Goal: Information Seeking & Learning: Learn about a topic

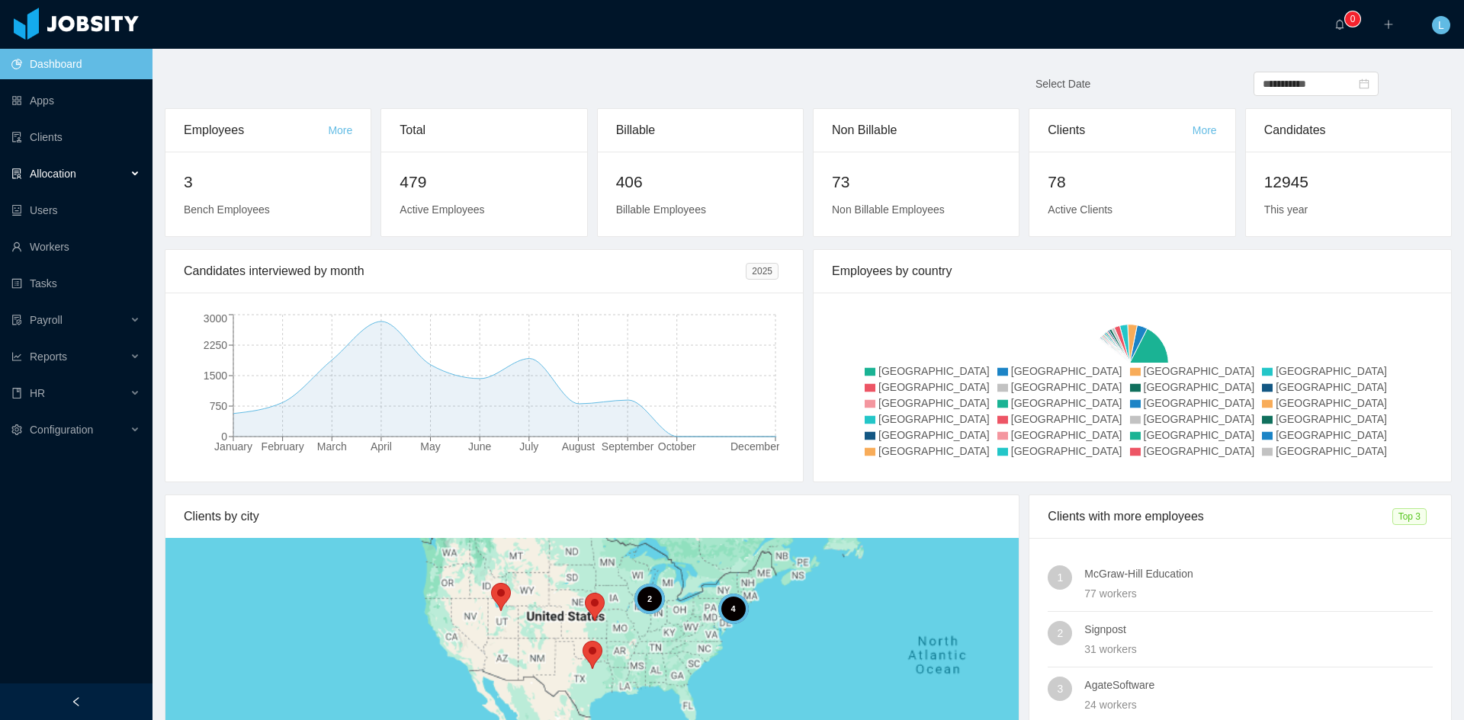
click at [95, 172] on div "Allocation" at bounding box center [76, 174] width 152 height 30
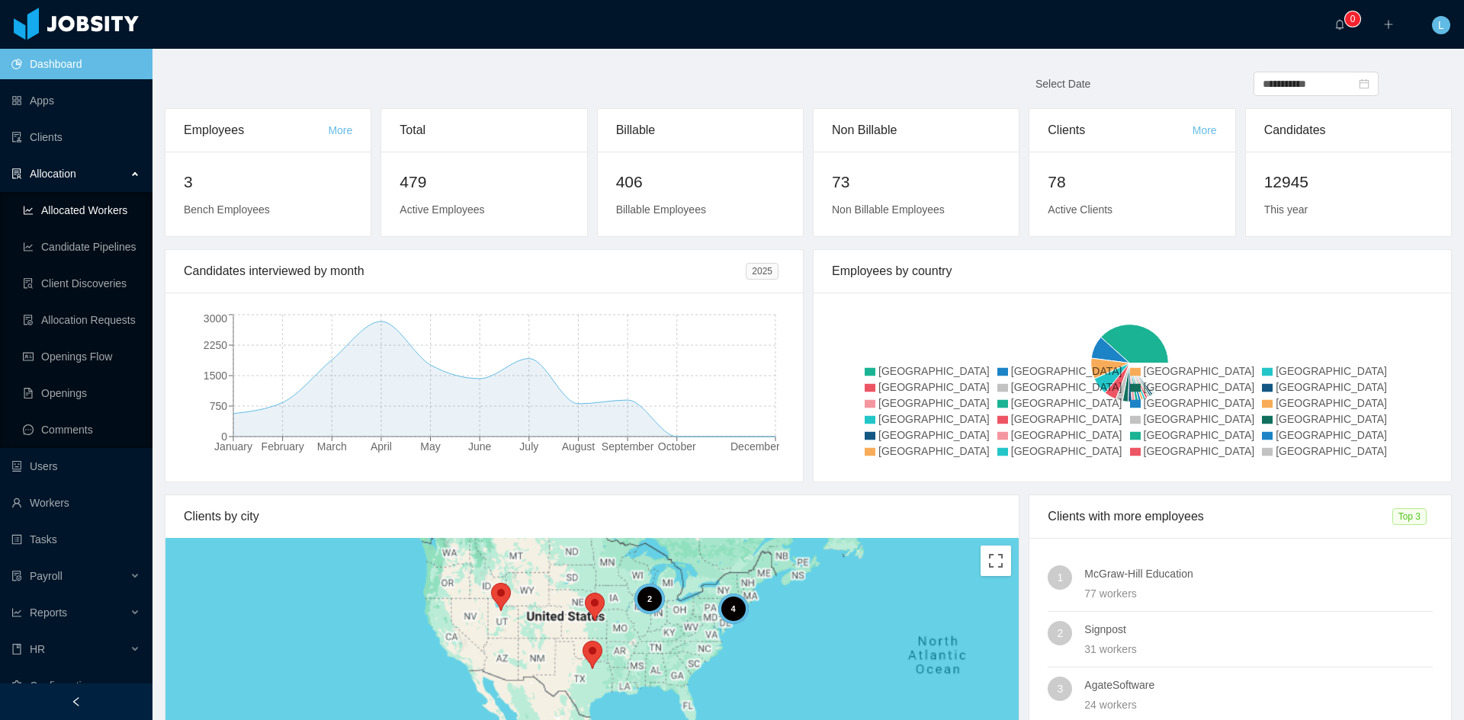
click at [104, 195] on link "Allocated Workers" at bounding box center [81, 210] width 117 height 30
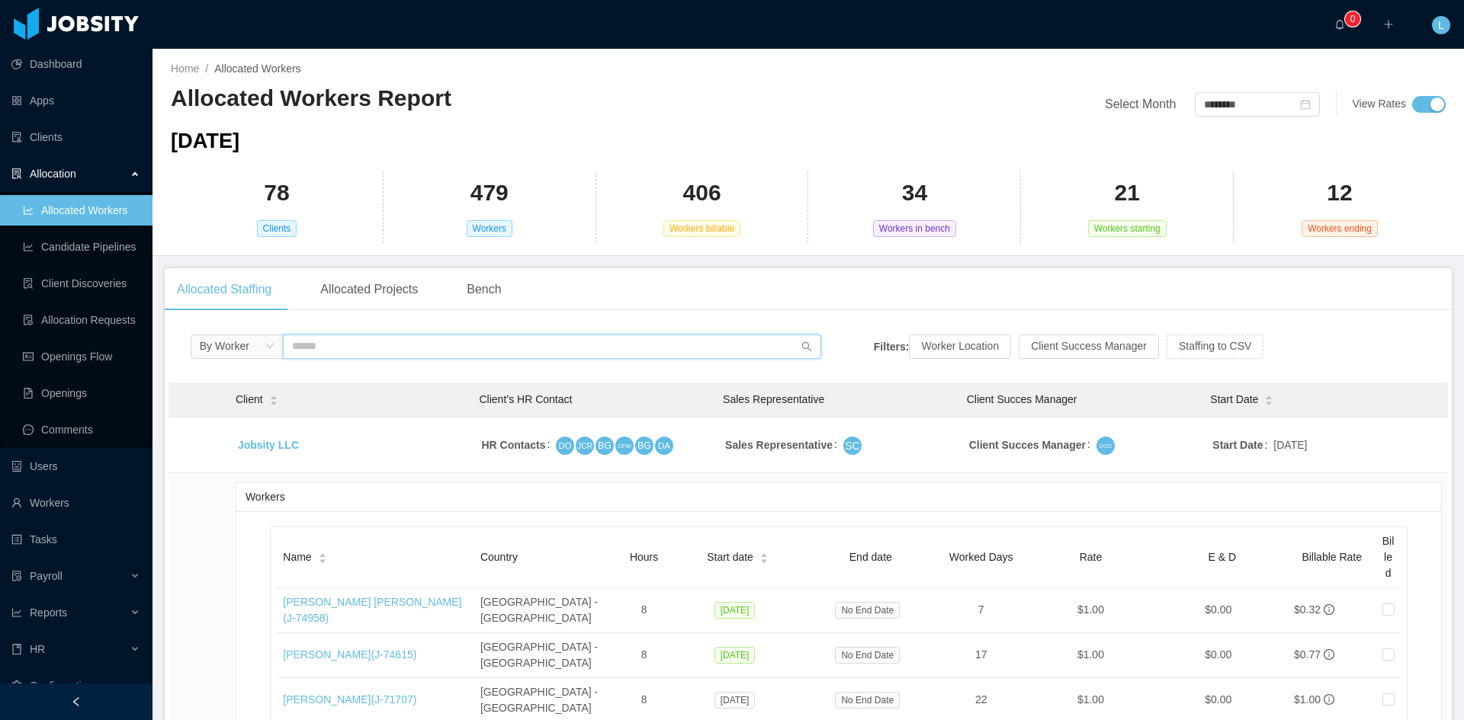
click at [515, 345] on input "text" at bounding box center [552, 347] width 538 height 24
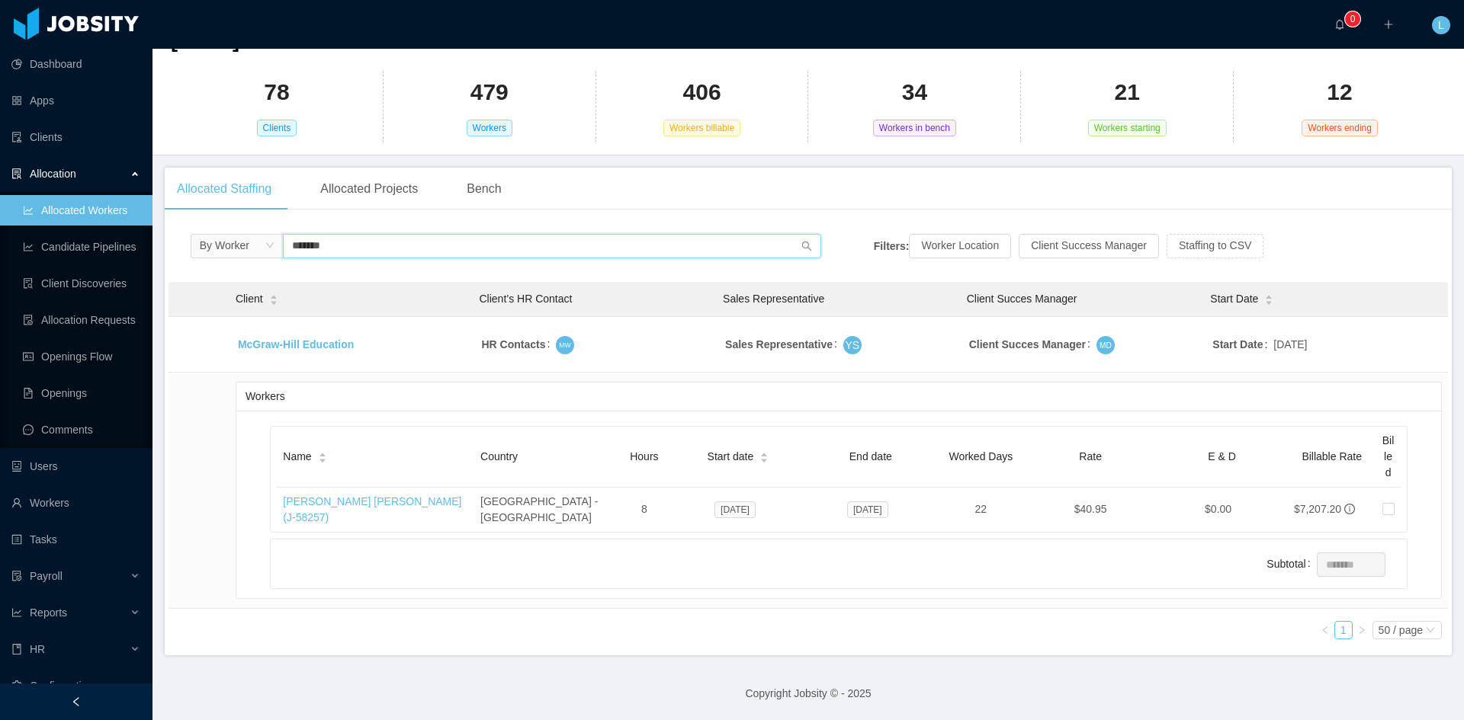
scroll to position [98, 0]
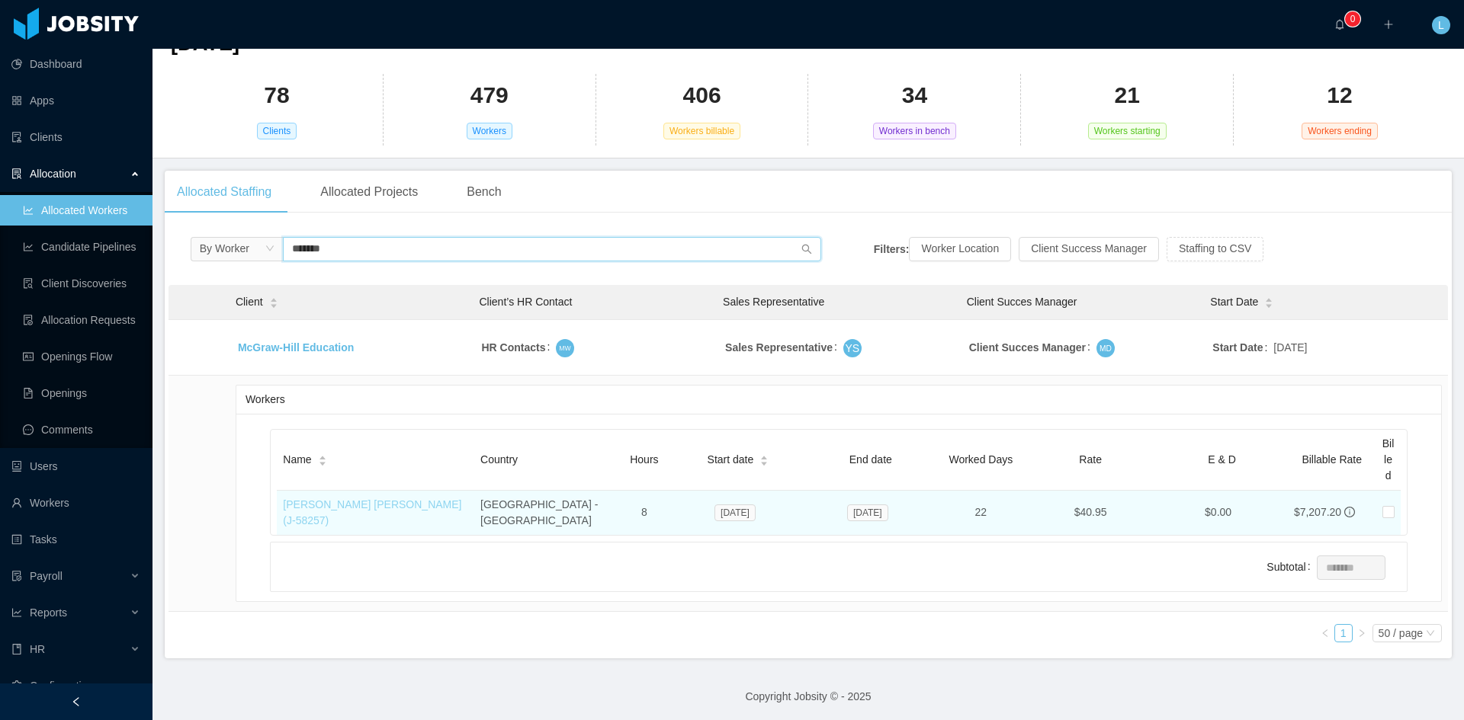
type input "*******"
click at [406, 505] on link "[PERSON_NAME] [PERSON_NAME] (J- 58257 )" at bounding box center [372, 513] width 178 height 28
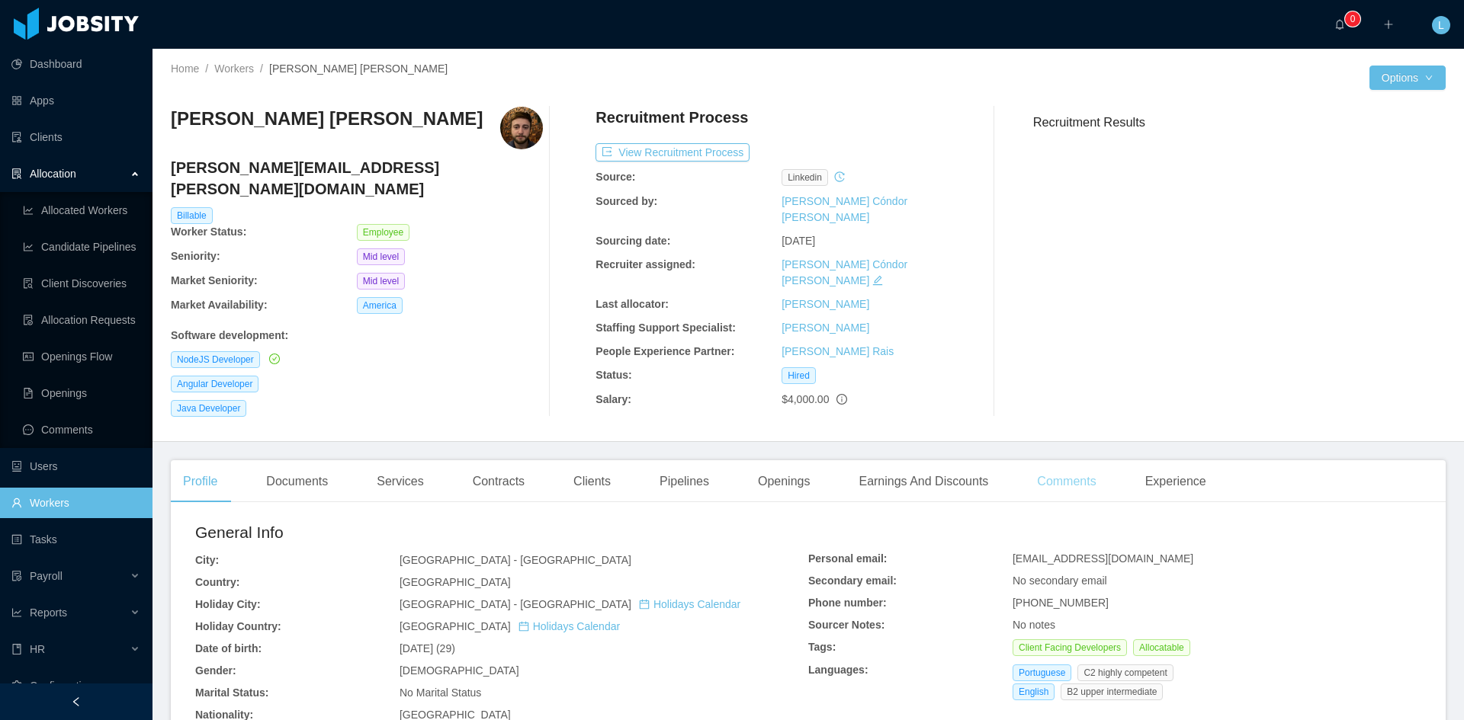
click at [1043, 466] on div "Comments" at bounding box center [1066, 481] width 83 height 43
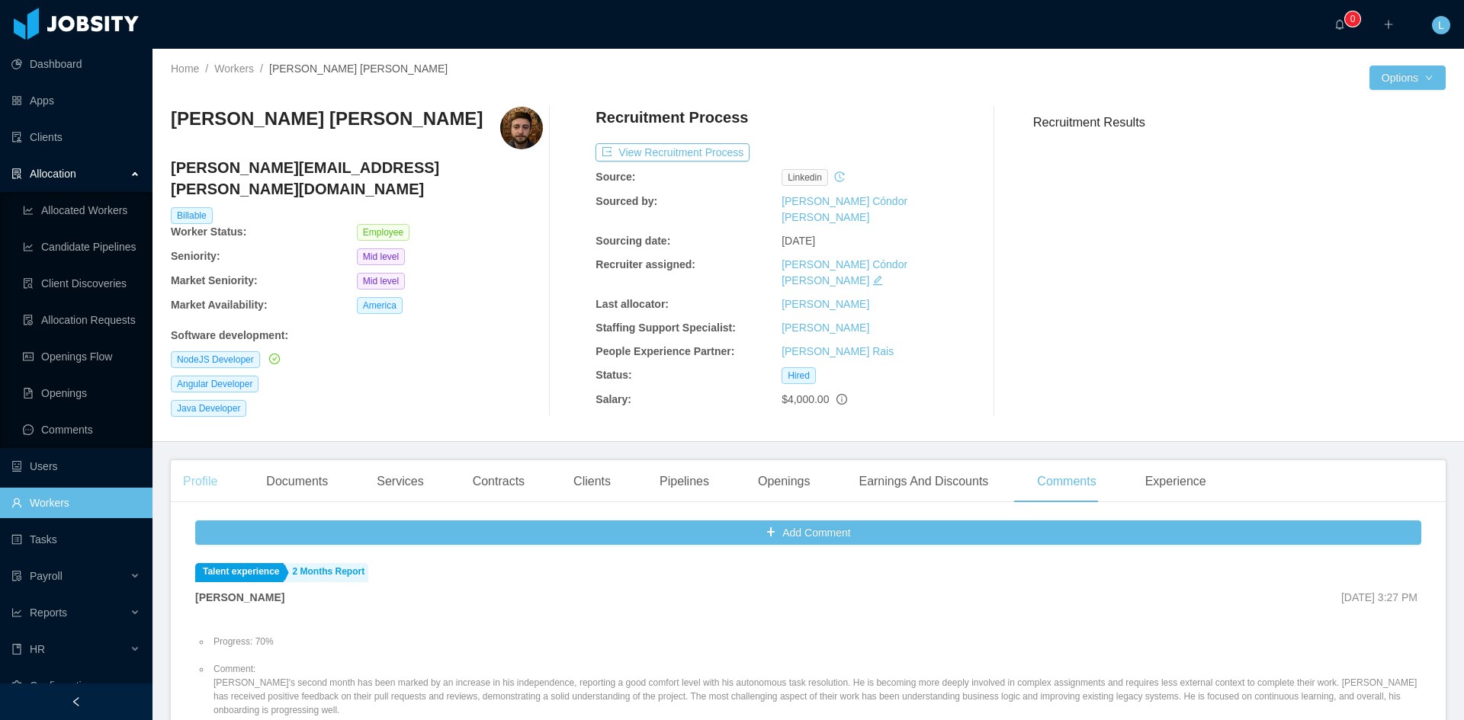
click at [205, 460] on div "Profile" at bounding box center [200, 481] width 59 height 43
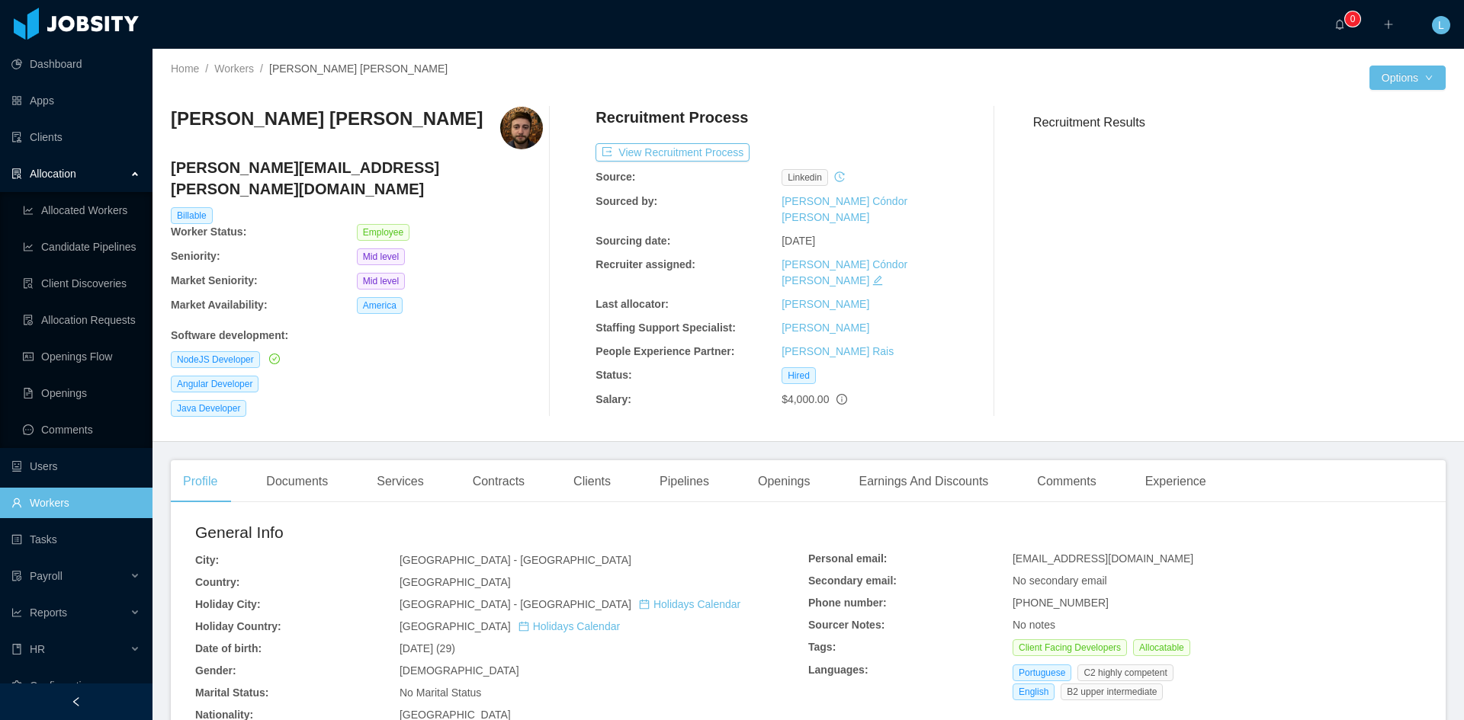
scroll to position [152, 0]
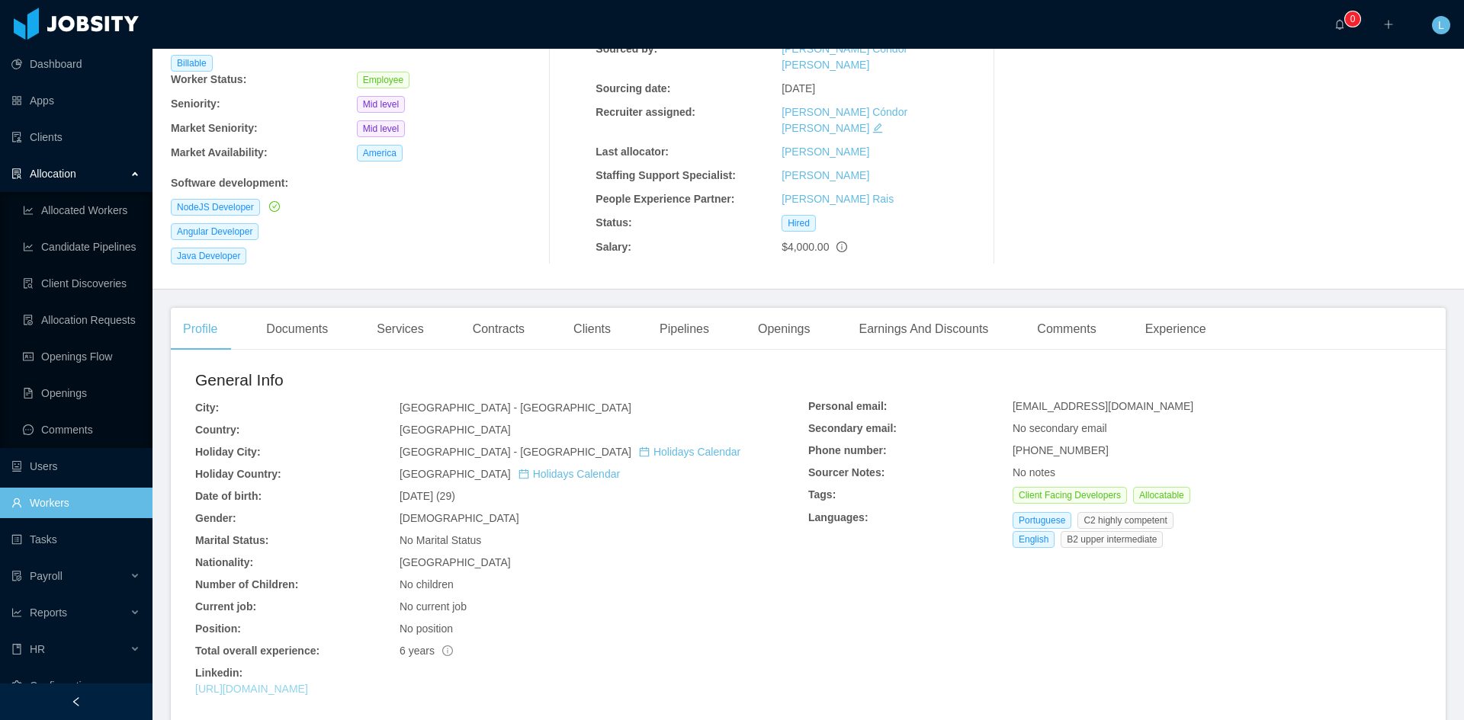
click at [308, 683] on link "[URL][DOMAIN_NAME]" at bounding box center [251, 689] width 113 height 12
click at [287, 683] on link "[URL][DOMAIN_NAME]" at bounding box center [251, 689] width 113 height 12
click at [83, 203] on link "Allocated Workers" at bounding box center [81, 210] width 117 height 30
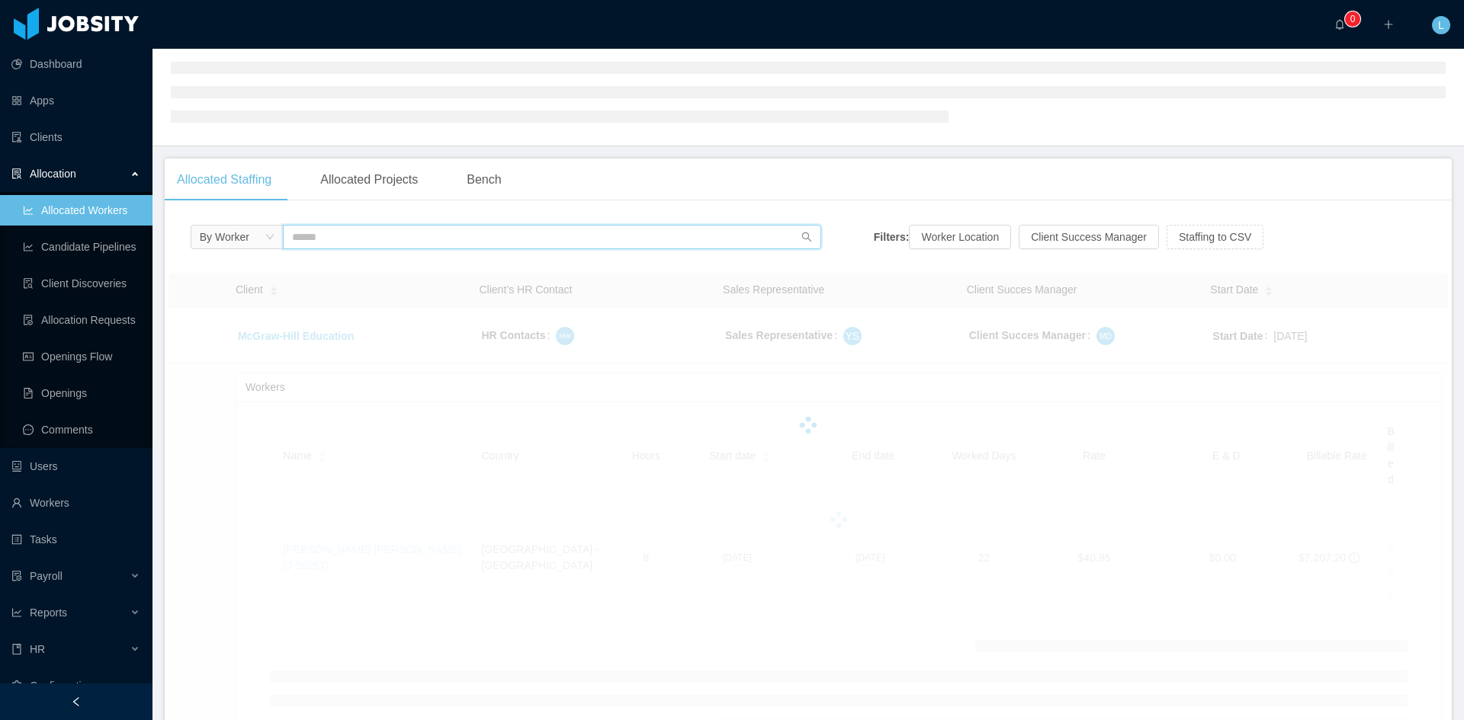
click at [390, 229] on input "text" at bounding box center [552, 237] width 538 height 24
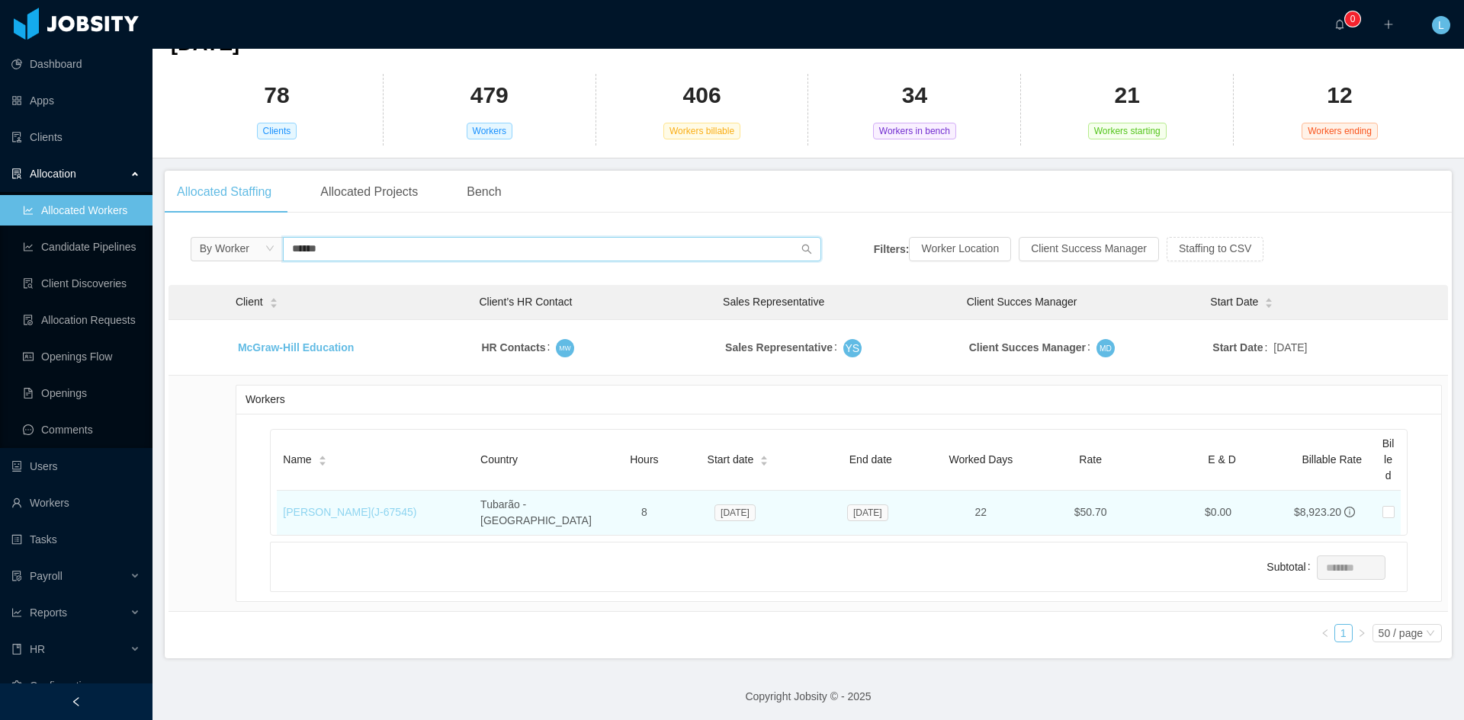
type input "******"
click at [338, 506] on link "[PERSON_NAME] (J- 67545 )" at bounding box center [349, 512] width 133 height 12
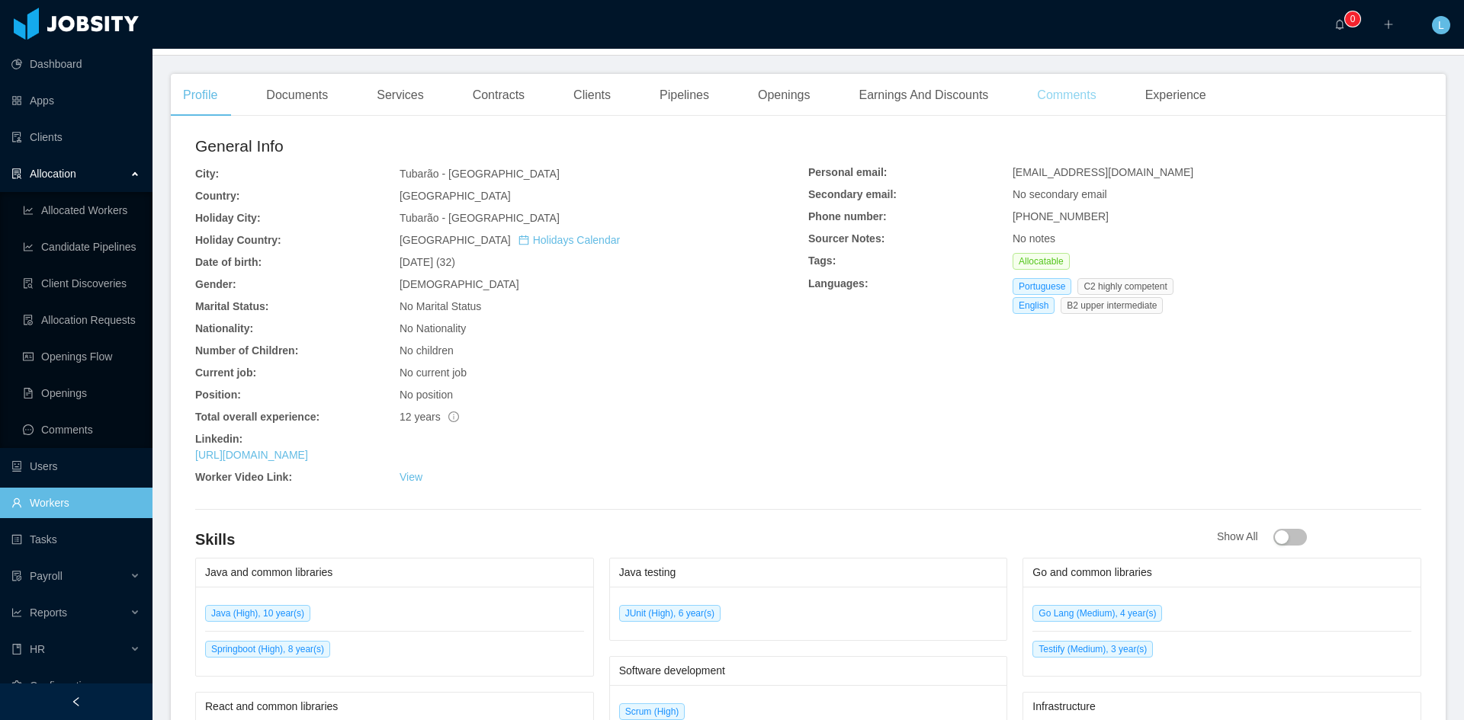
scroll to position [112, 0]
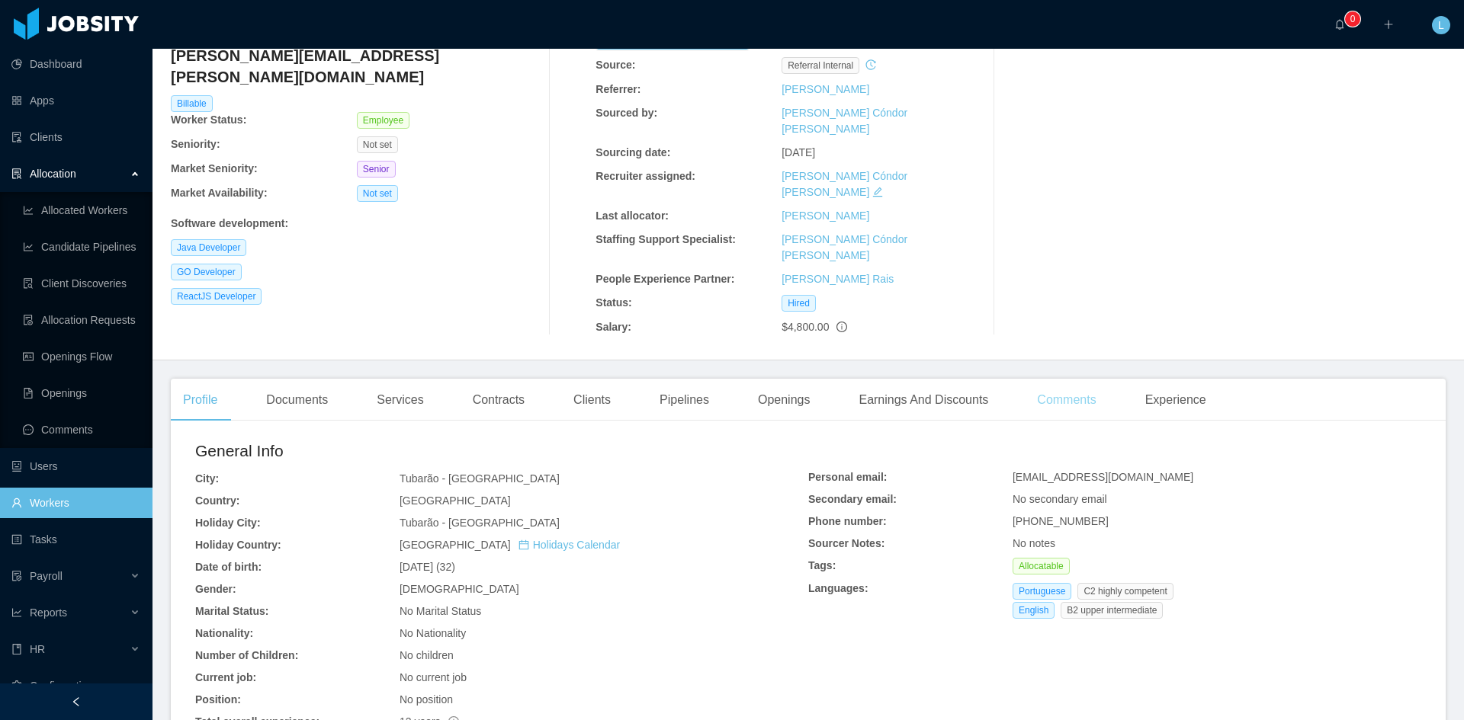
click at [1079, 379] on div "Comments" at bounding box center [1066, 400] width 83 height 43
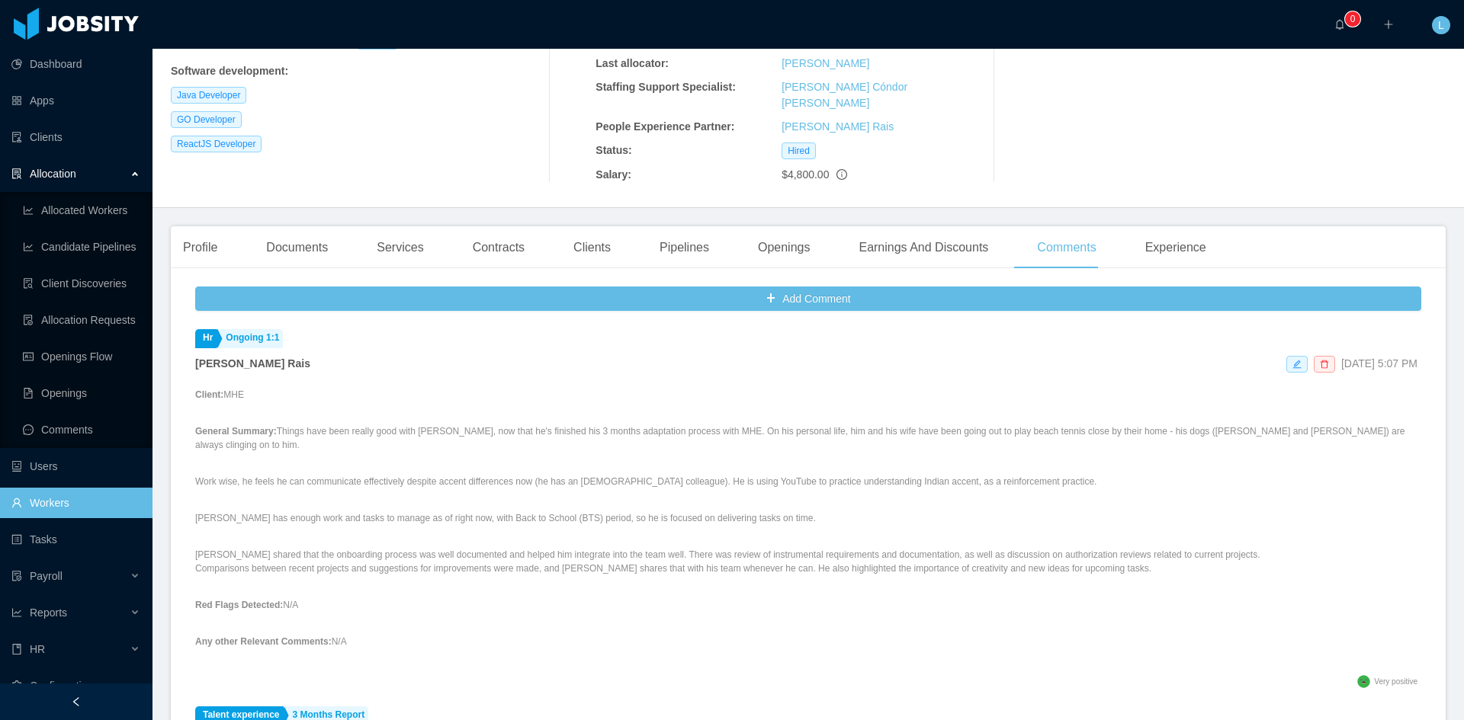
scroll to position [188, 0]
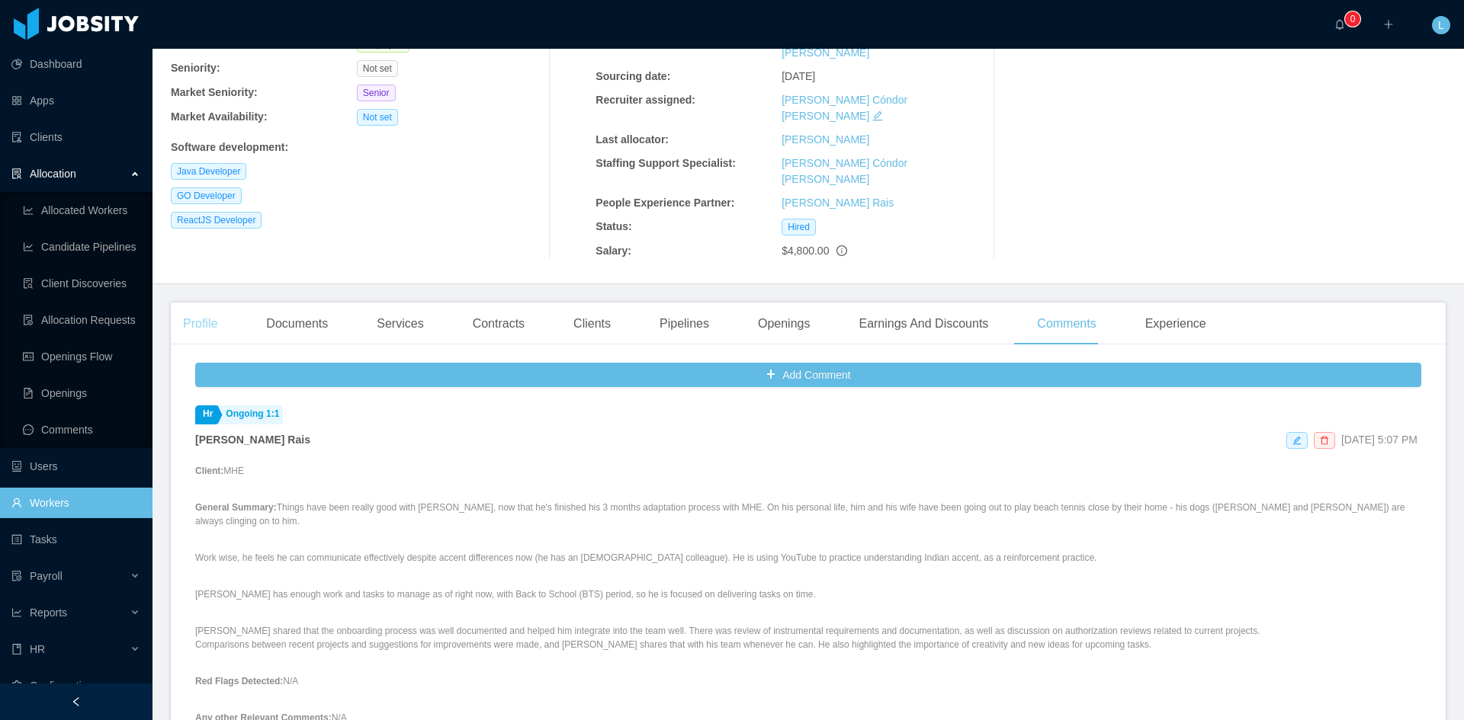
click at [181, 303] on div "Profile" at bounding box center [200, 324] width 59 height 43
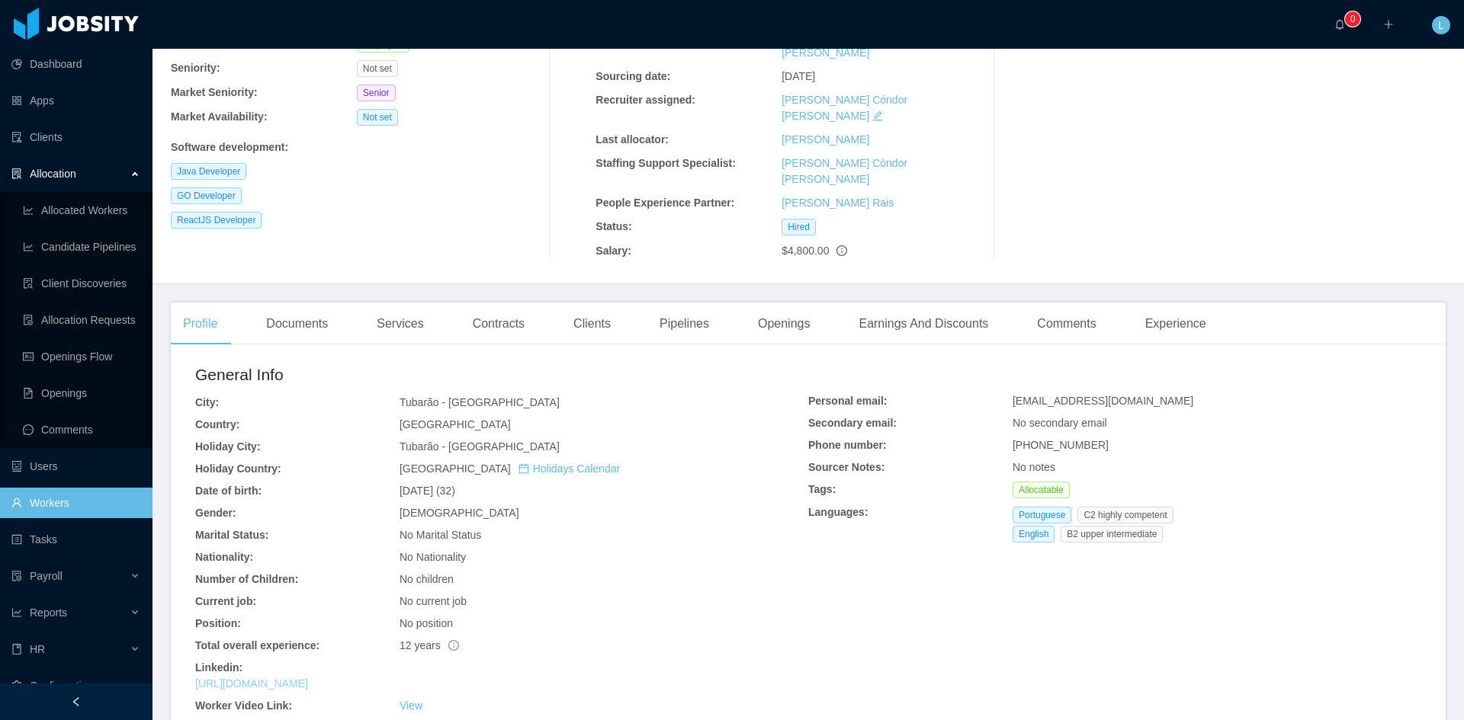
click at [308, 678] on link "[URL][DOMAIN_NAME]" at bounding box center [251, 684] width 113 height 12
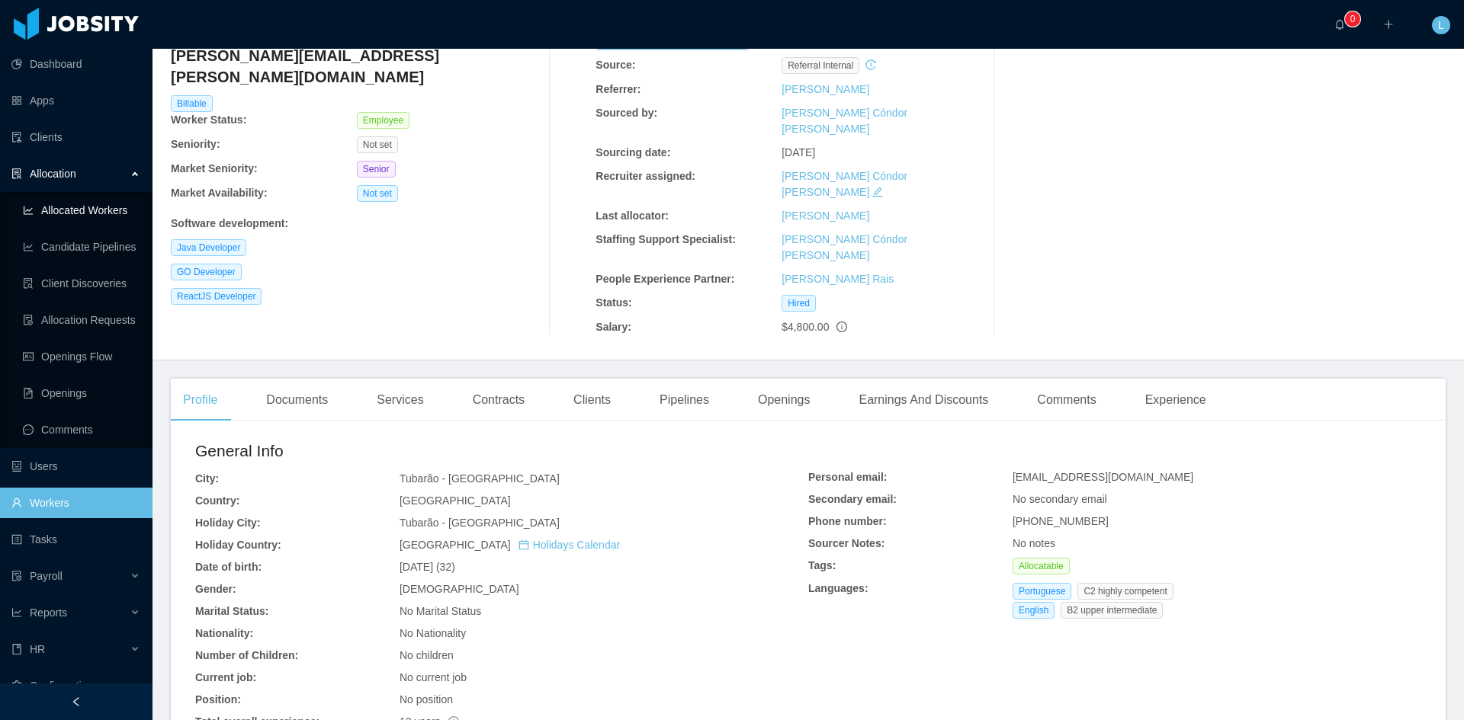
click at [63, 210] on link "Allocated Workers" at bounding box center [81, 210] width 117 height 30
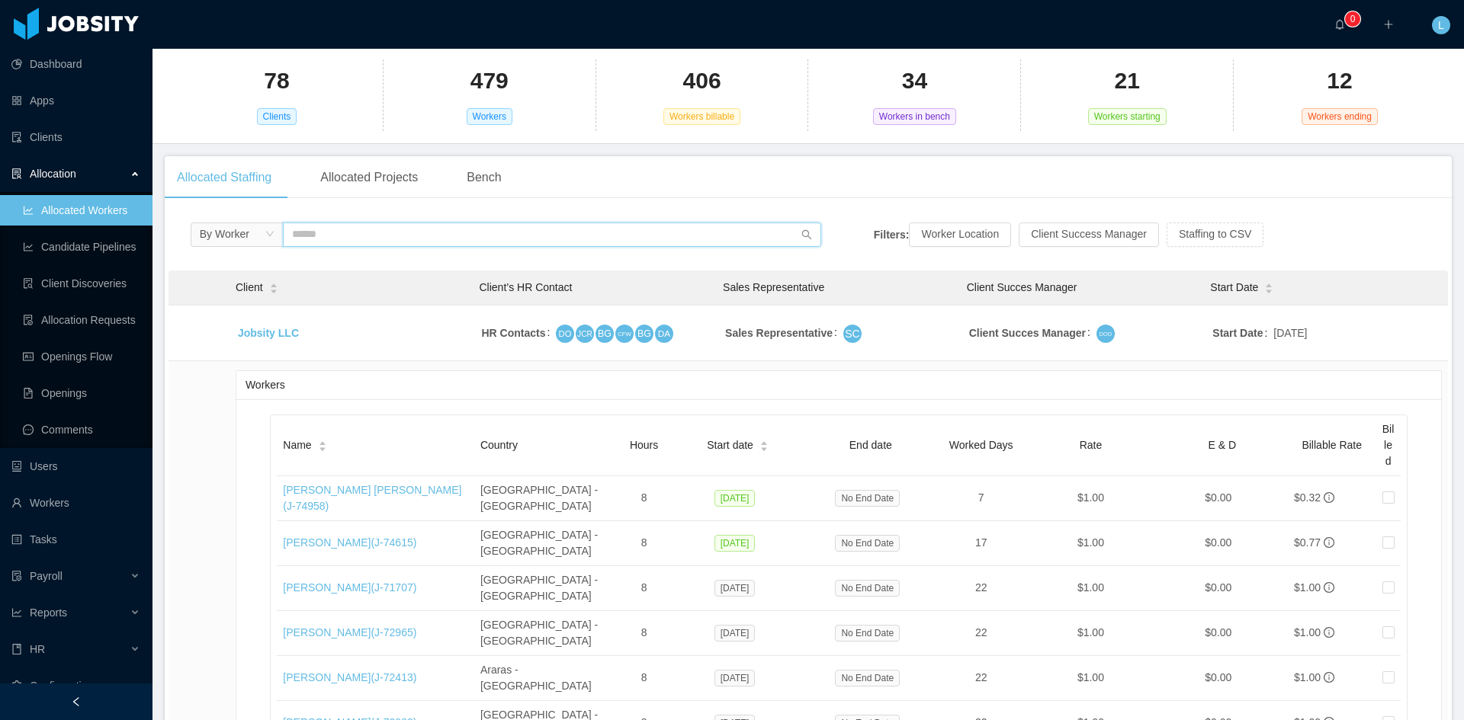
click at [330, 241] on input "text" at bounding box center [552, 235] width 538 height 24
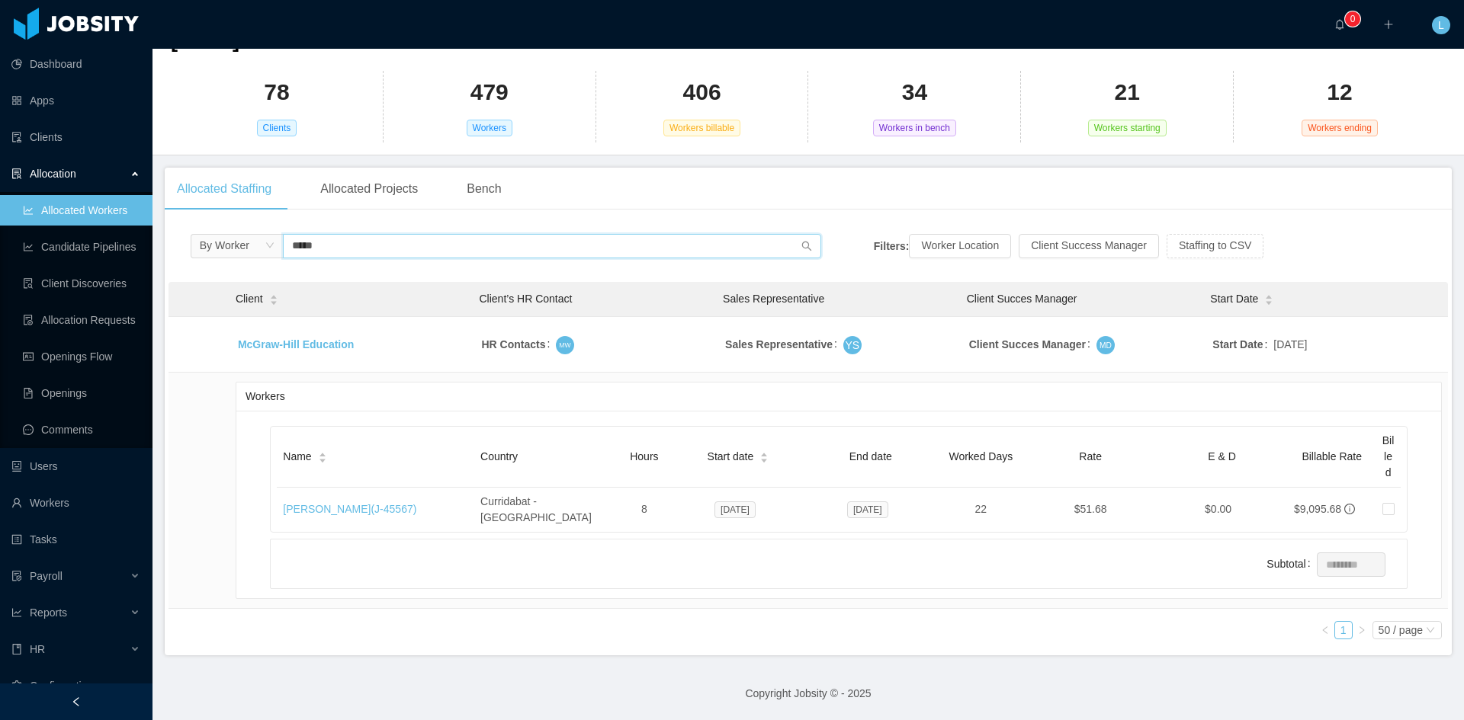
scroll to position [98, 0]
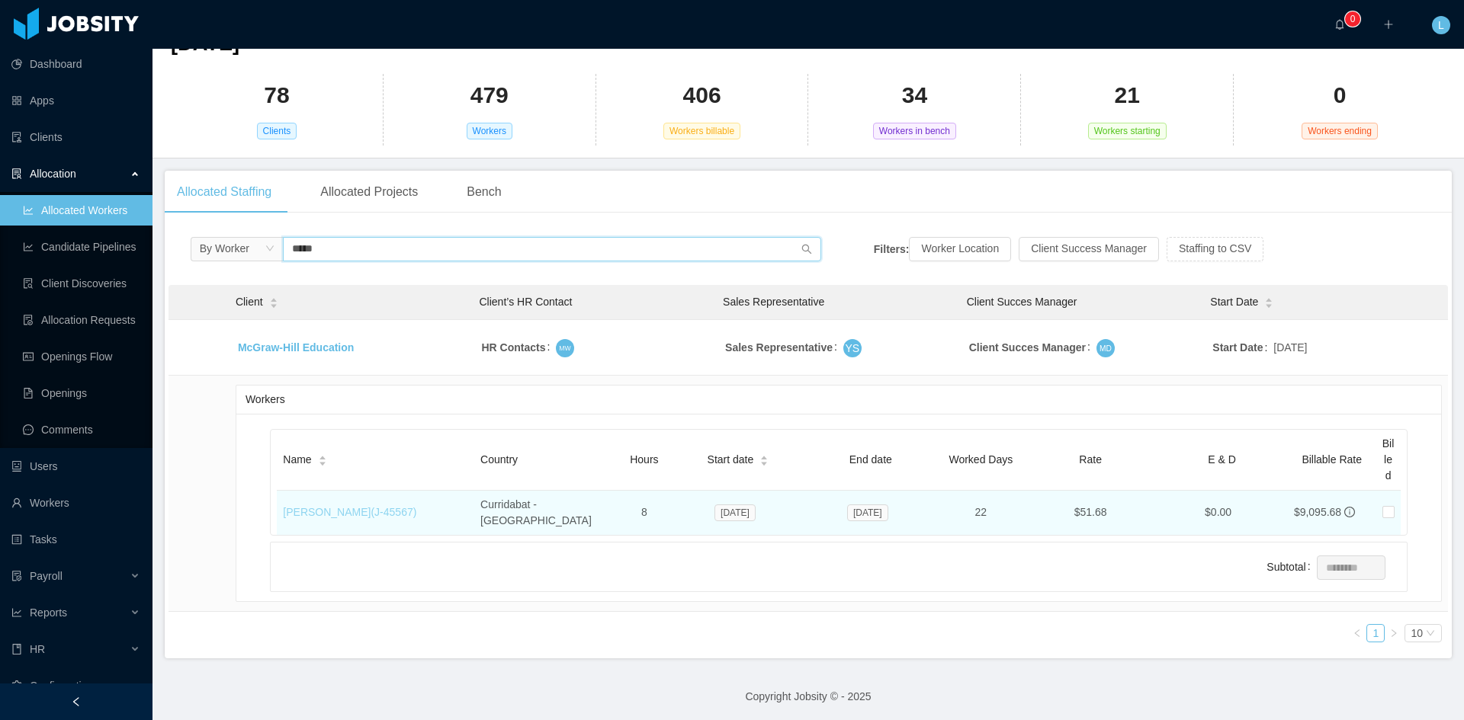
type input "*****"
click at [401, 506] on link "[PERSON_NAME] (J- 45567 )" at bounding box center [349, 512] width 133 height 12
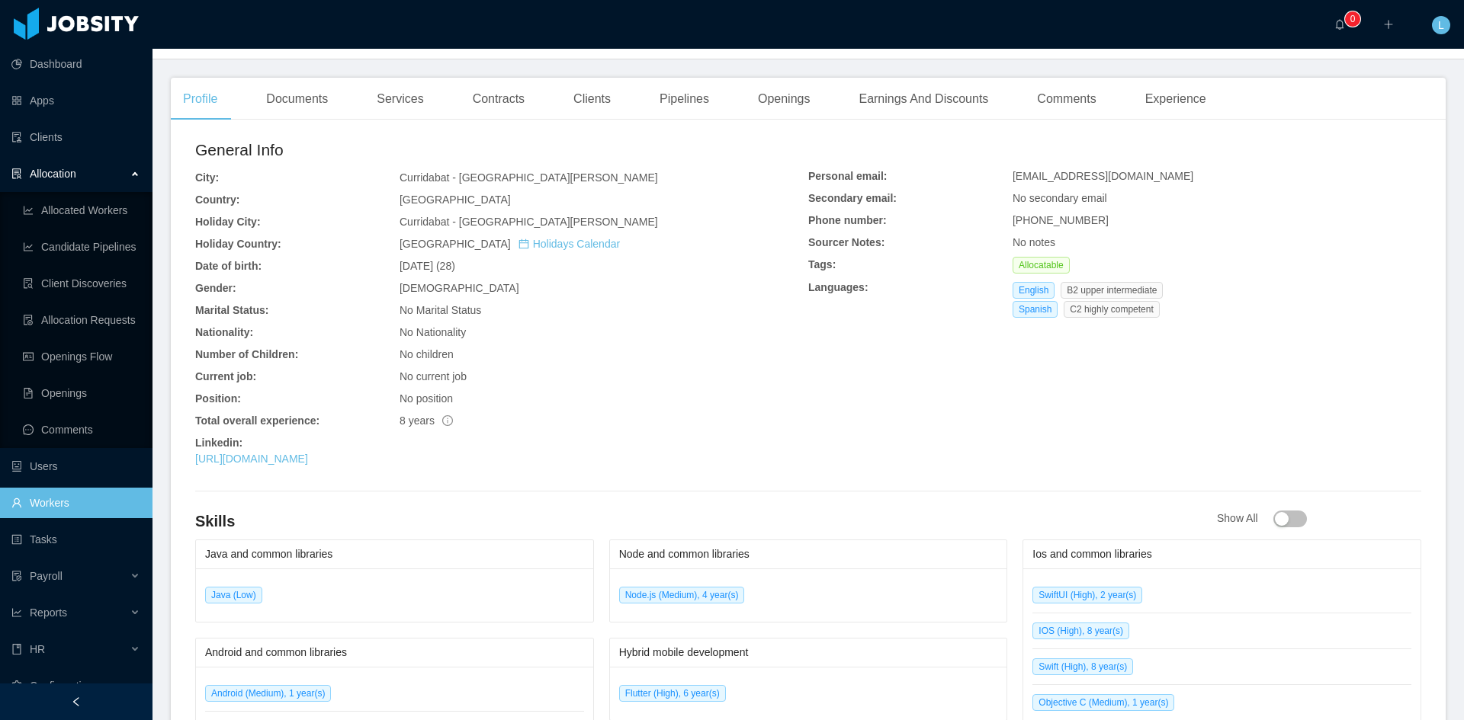
scroll to position [281, 0]
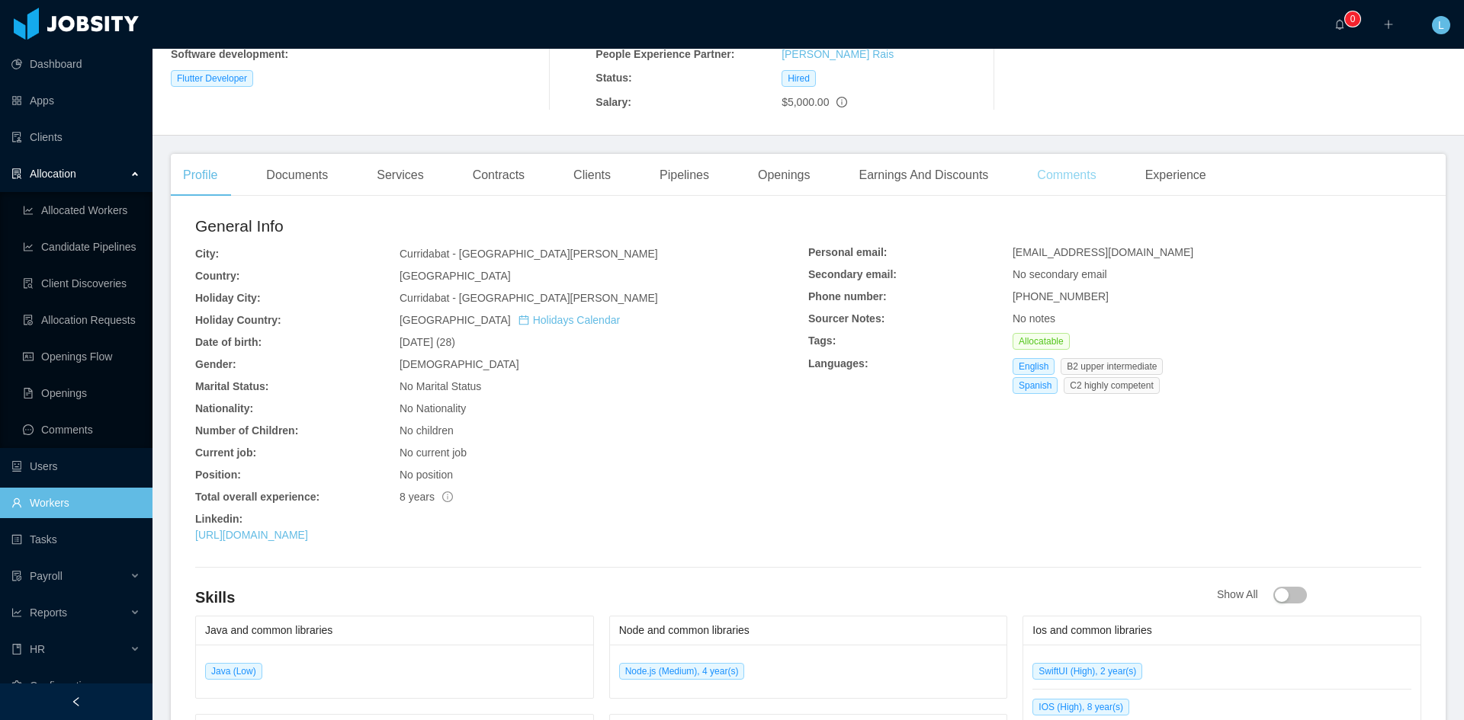
click at [1044, 166] on div "Comments" at bounding box center [1066, 175] width 83 height 43
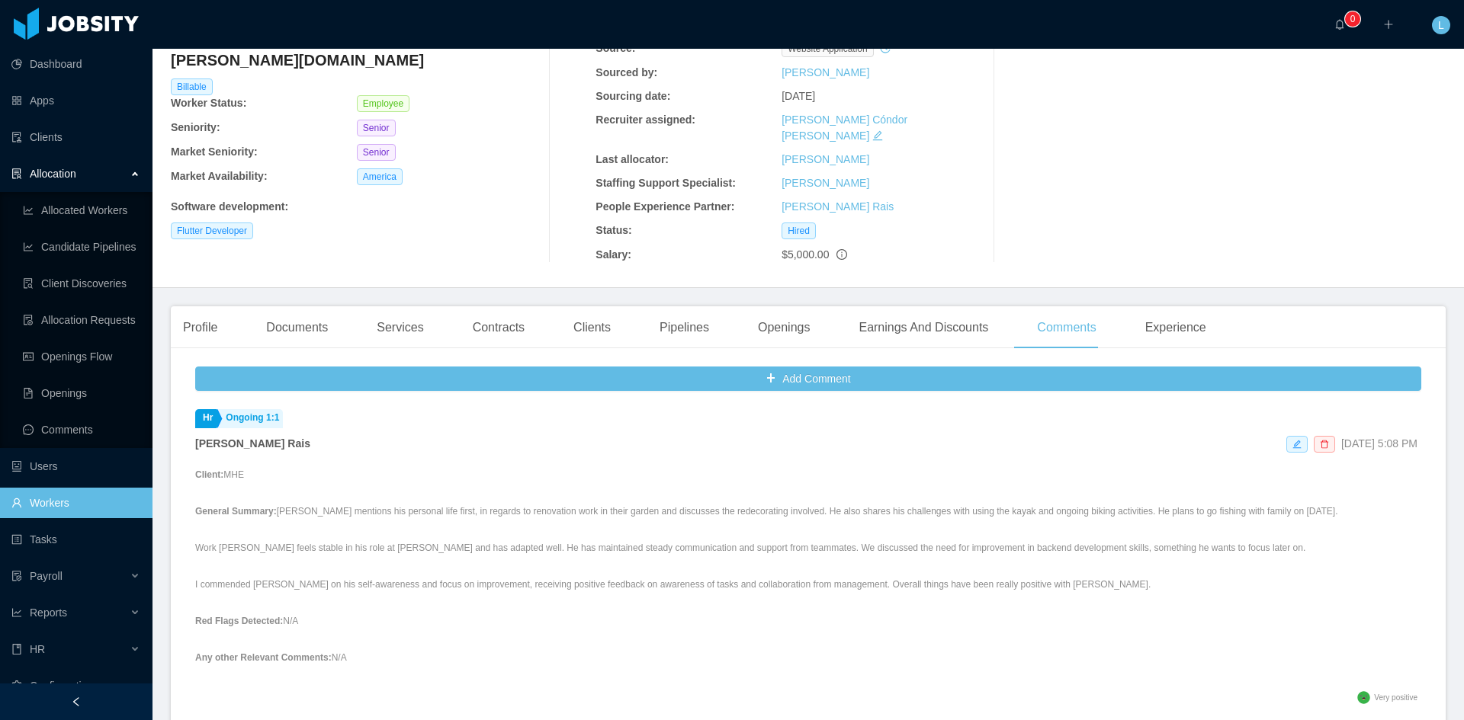
scroll to position [53, 0]
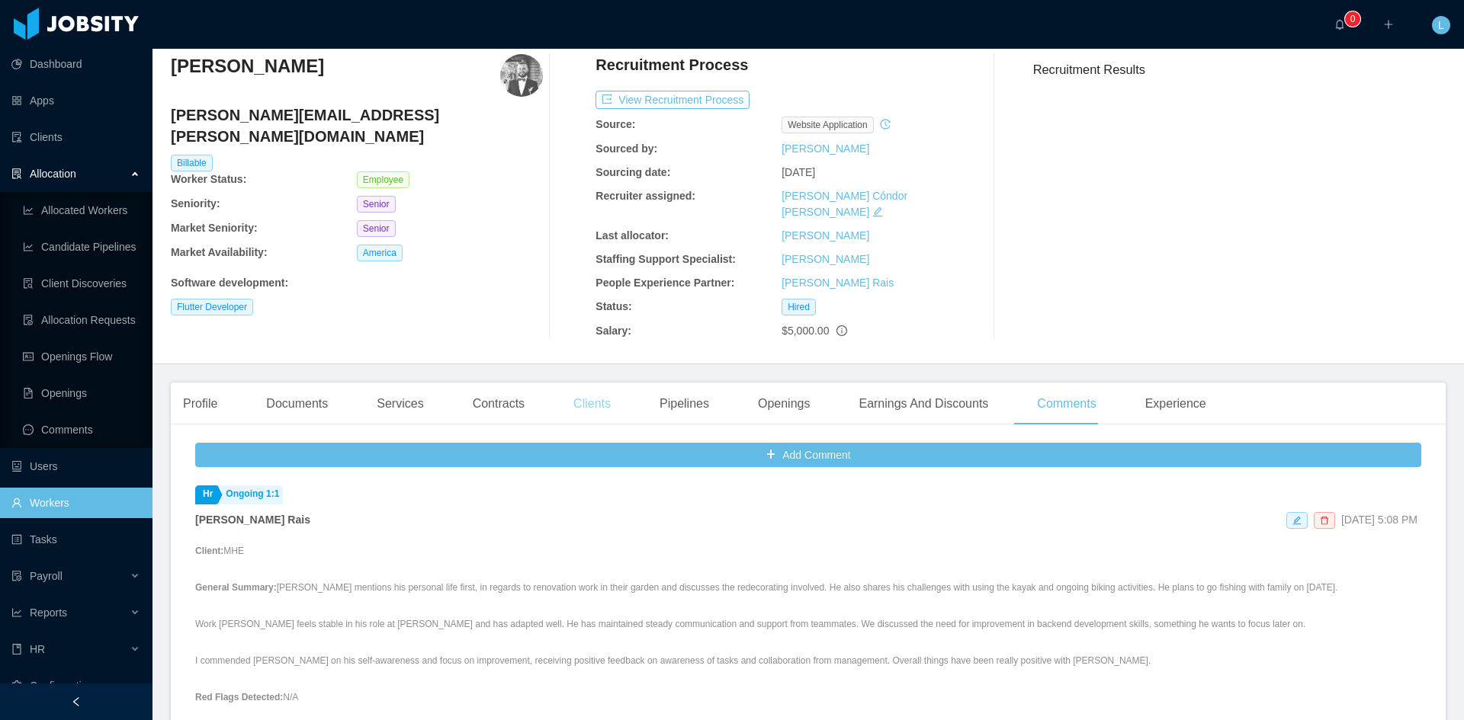
click at [561, 383] on div "Clients" at bounding box center [592, 404] width 62 height 43
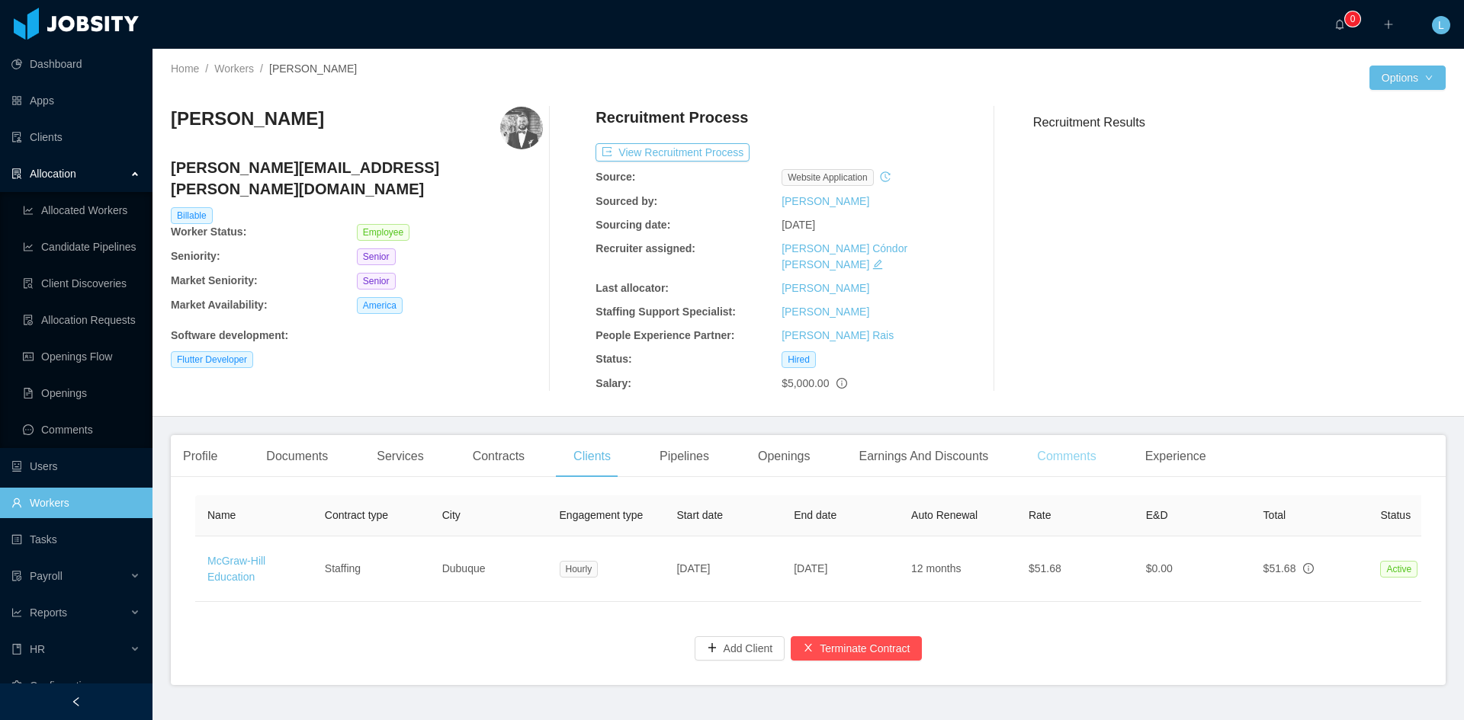
click at [1026, 436] on div "Comments" at bounding box center [1066, 456] width 83 height 43
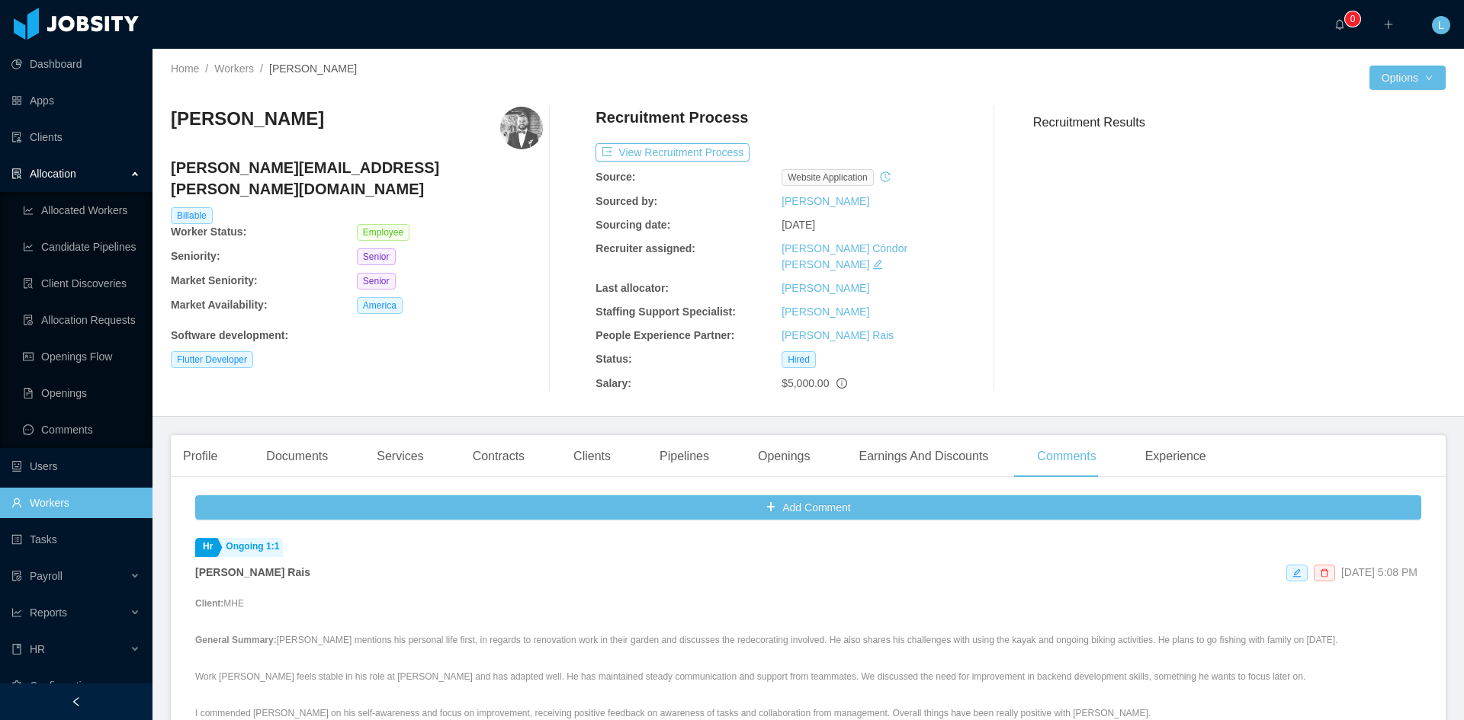
scroll to position [229, 0]
